Goal: Book appointment/travel/reservation

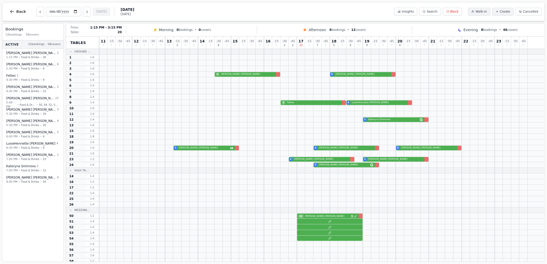
click at [196, 148] on div "2 [PERSON_NAME] 4 [PERSON_NAME] 4 [PERSON_NAME]" at bounding box center [322, 148] width 446 height 6
select select "****"
select select "*"
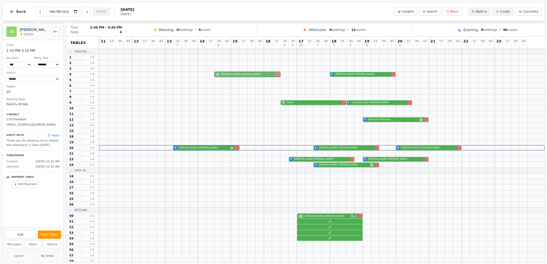
click at [251, 76] on div "6 [PERSON_NAME] 5 [PERSON_NAME]" at bounding box center [322, 75] width 446 height 6
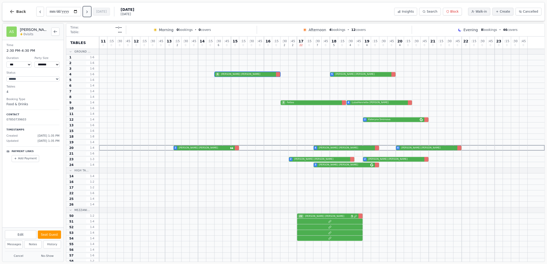
click at [87, 13] on icon "Next day" at bounding box center [87, 12] width 4 height 4
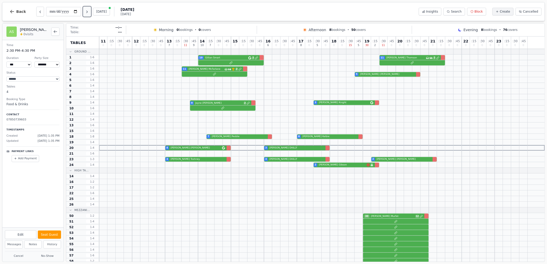
click at [87, 12] on icon "Next day" at bounding box center [87, 12] width 4 height 4
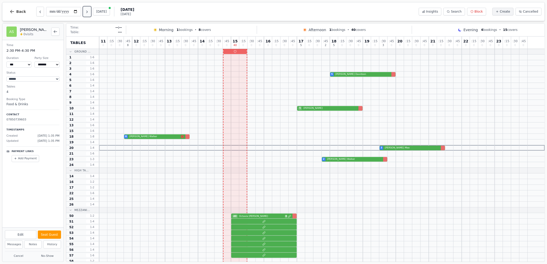
click at [87, 12] on icon "Next day" at bounding box center [87, 12] width 4 height 4
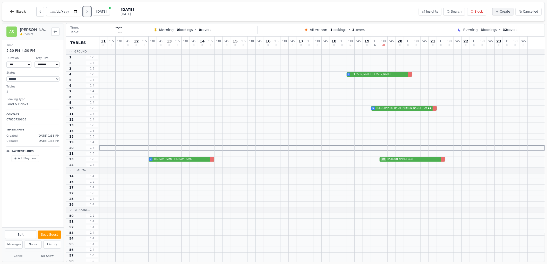
click at [87, 12] on icon "Next day" at bounding box center [87, 12] width 4 height 4
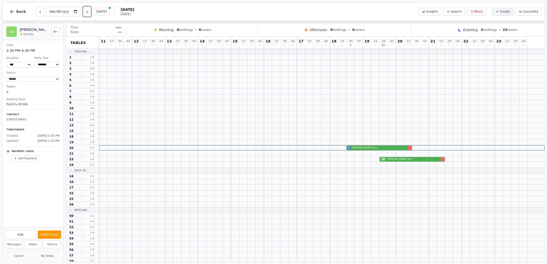
click at [87, 12] on icon "Next day" at bounding box center [87, 12] width 4 height 4
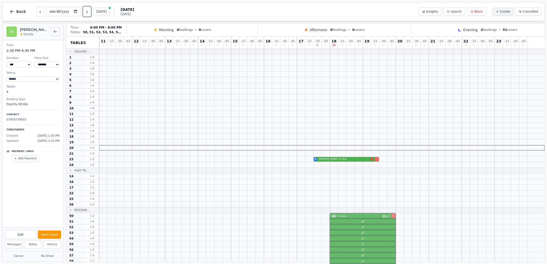
click at [352, 218] on div "48 Victoria 13" at bounding box center [322, 216] width 446 height 6
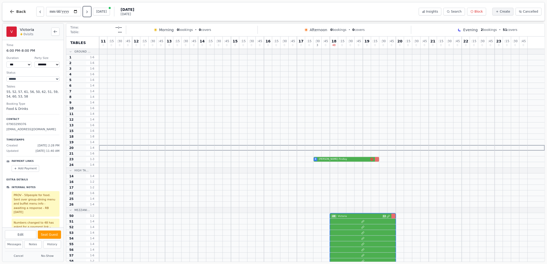
scroll to position [18, 0]
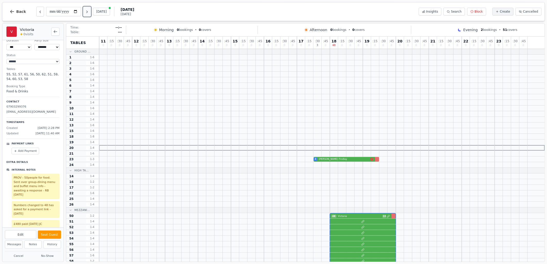
click at [89, 12] on icon "Next day" at bounding box center [87, 12] width 4 height 4
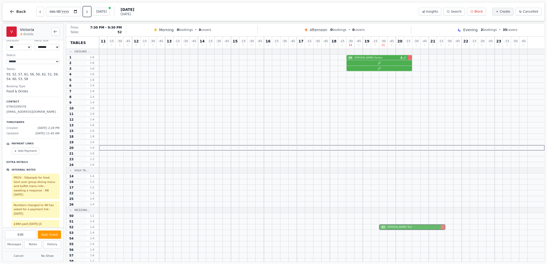
click at [393, 229] on div "21 [PERSON_NAME] Tour" at bounding box center [322, 228] width 446 height 6
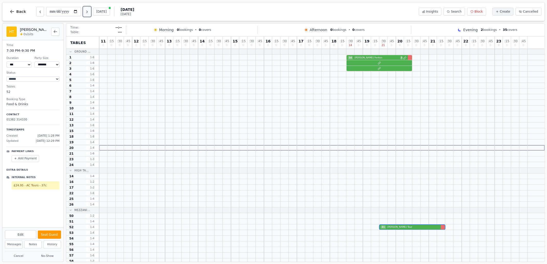
click at [89, 11] on icon "Next day" at bounding box center [87, 12] width 4 height 4
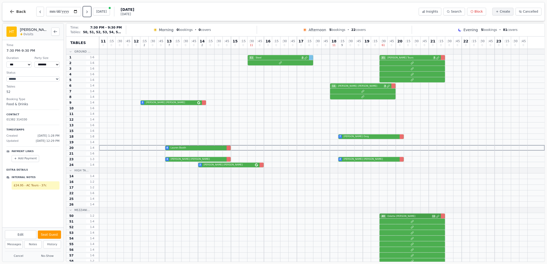
click at [400, 217] on div "40 [PERSON_NAME] 11" at bounding box center [322, 216] width 446 height 6
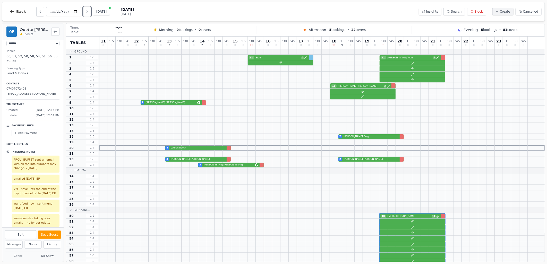
scroll to position [38, 0]
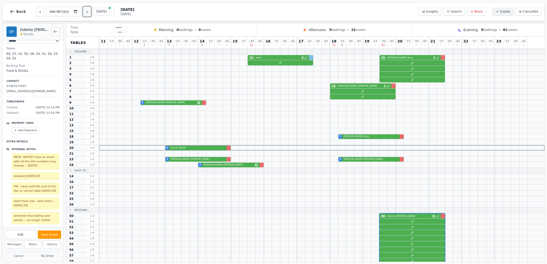
click at [89, 11] on icon "Next day" at bounding box center [87, 12] width 4 height 4
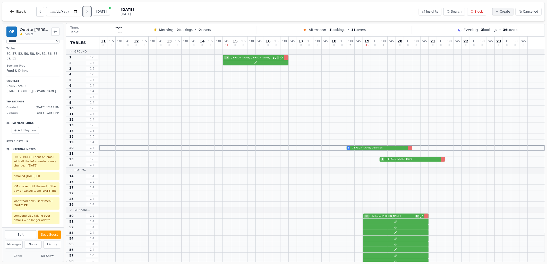
click at [86, 13] on icon "Next day" at bounding box center [87, 12] width 4 height 4
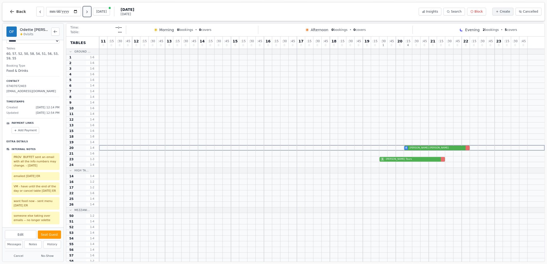
click at [86, 13] on icon "Next day" at bounding box center [87, 12] width 4 height 4
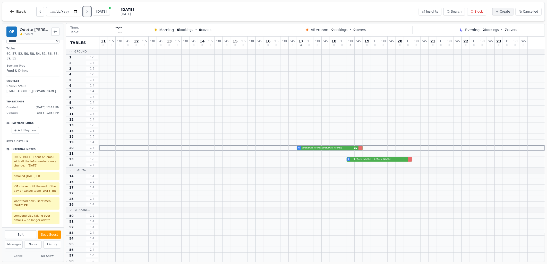
click at [86, 13] on icon "Next day" at bounding box center [87, 12] width 4 height 4
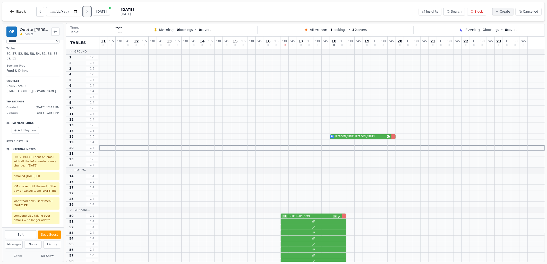
click at [86, 13] on icon "Next day" at bounding box center [87, 12] width 4 height 4
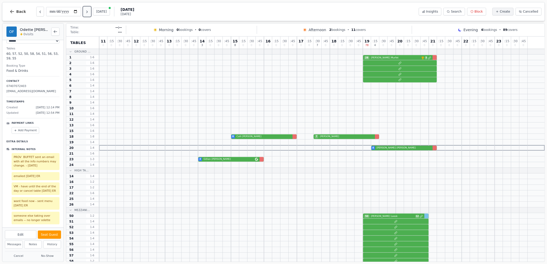
click at [86, 13] on icon "Next day" at bounding box center [87, 12] width 4 height 4
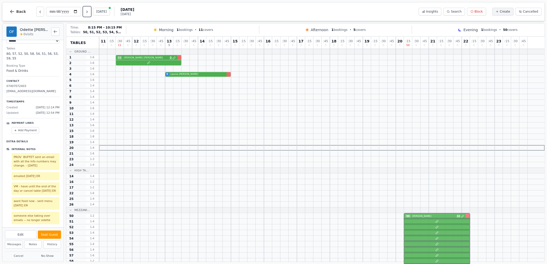
click at [422, 217] on div "50 [PERSON_NAME] 13" at bounding box center [322, 216] width 446 height 6
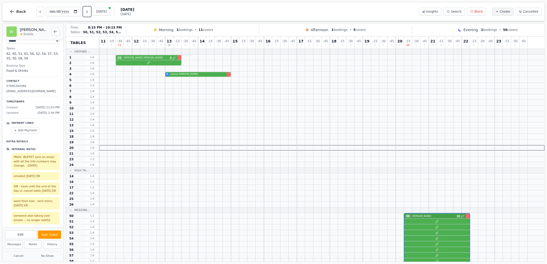
scroll to position [0, 0]
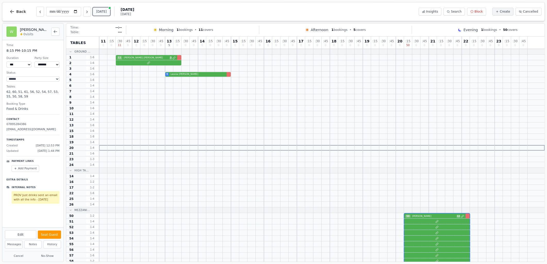
click at [104, 11] on button "[DATE]" at bounding box center [101, 12] width 17 height 8
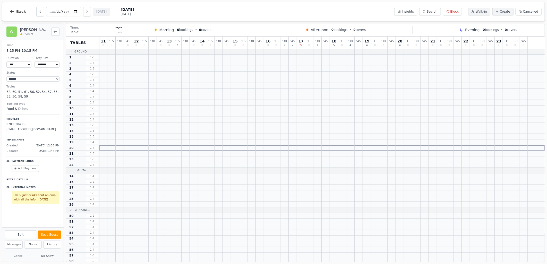
type input "**********"
